Goal: Navigation & Orientation: Find specific page/section

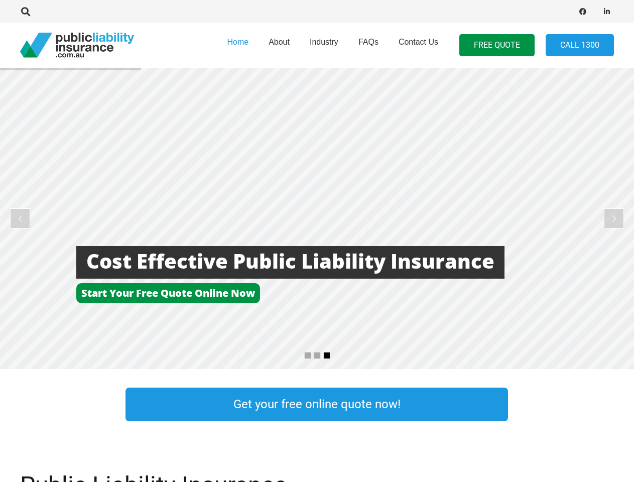
click at [317, 241] on rs-layer at bounding box center [317, 218] width 634 height 301
click at [26, 12] on icon "Search" at bounding box center [25, 11] width 9 height 9
click at [43, 12] on div at bounding box center [180, 11] width 320 height 32
click at [317, 218] on rs-layer at bounding box center [317, 218] width 634 height 301
click at [20, 218] on rs-arrow at bounding box center [20, 218] width 20 height 20
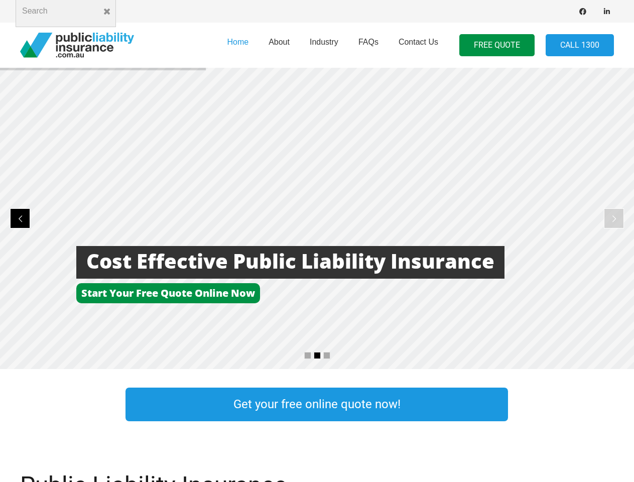
click at [613, 218] on rs-arrow at bounding box center [613, 218] width 20 height 20
click at [307, 355] on rs-bullet at bounding box center [307, 355] width 7 height 7
click at [317, 355] on rs-bullet at bounding box center [317, 355] width 7 height 7
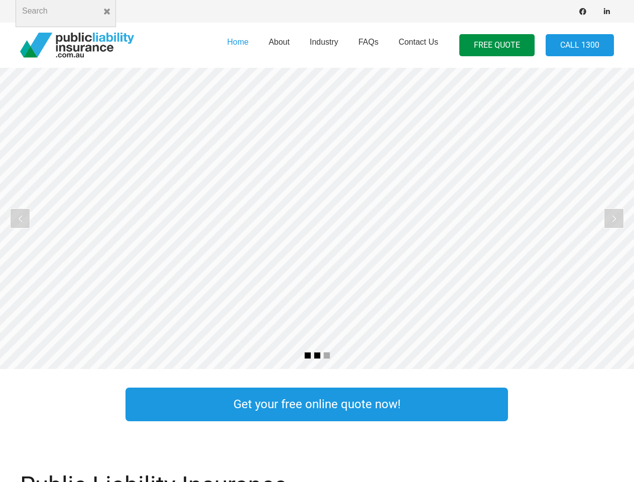
click at [327, 355] on rs-bullet at bounding box center [326, 355] width 7 height 7
click at [317, 218] on rs-slide "More Focus On Our Business Less time worrying about our insurance" at bounding box center [317, 218] width 634 height 301
